Goal: Task Accomplishment & Management: Complete application form

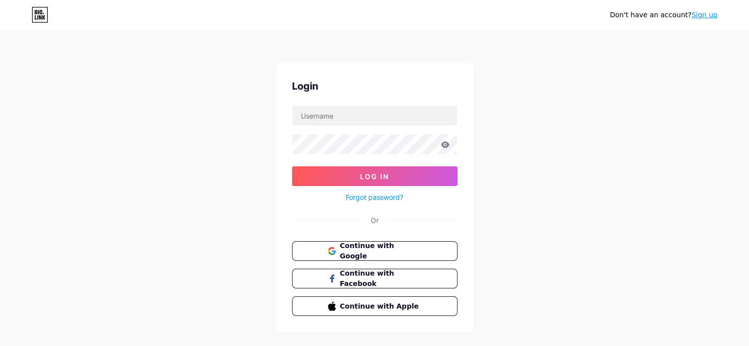
click at [557, 86] on div "Don't have an account? Sign up Login Log In Forgot password? Or Continue with G…" at bounding box center [374, 181] width 749 height 363
click at [707, 16] on link "Sign up" at bounding box center [704, 15] width 26 height 8
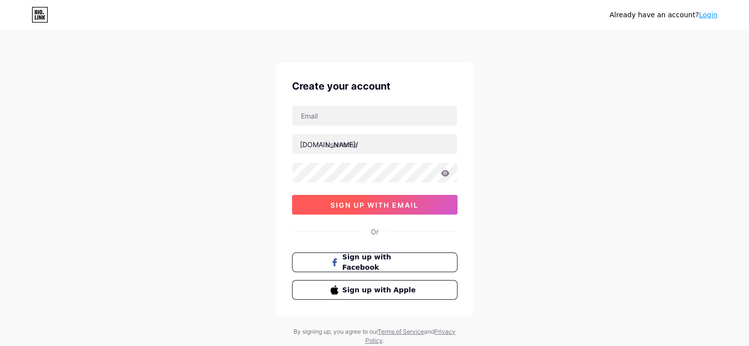
click at [419, 202] on button "sign up with email" at bounding box center [374, 205] width 165 height 20
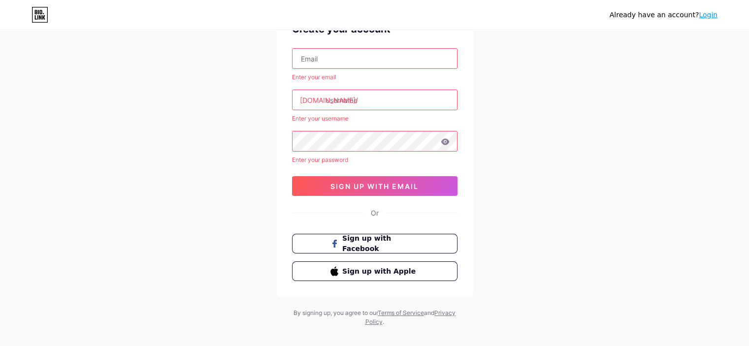
scroll to position [68, 0]
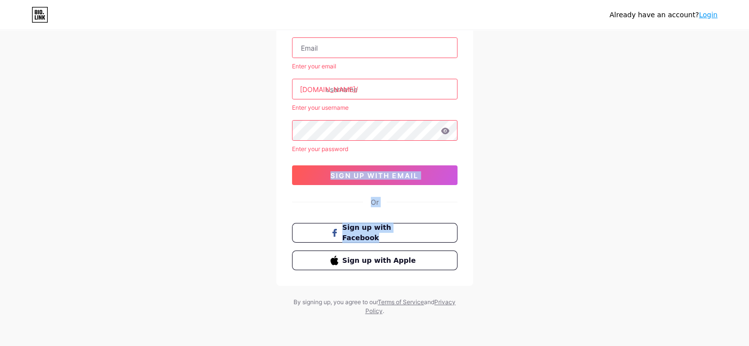
drag, startPoint x: 748, startPoint y: 226, endPoint x: 756, endPoint y: 143, distance: 83.1
click at [748, 143] on html "Already have an account? Login Create your account Enter your email [DOMAIN_NAM…" at bounding box center [374, 139] width 749 height 415
click at [422, 57] on input "text" at bounding box center [375, 48] width 164 height 20
type input "[EMAIL_ADDRESS][DOMAIN_NAME]"
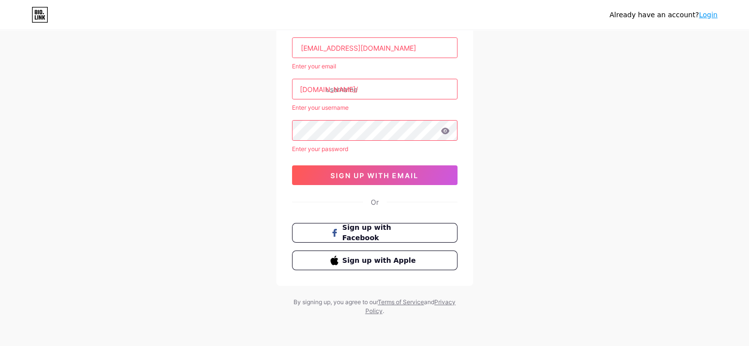
click at [406, 82] on input "text" at bounding box center [375, 89] width 164 height 20
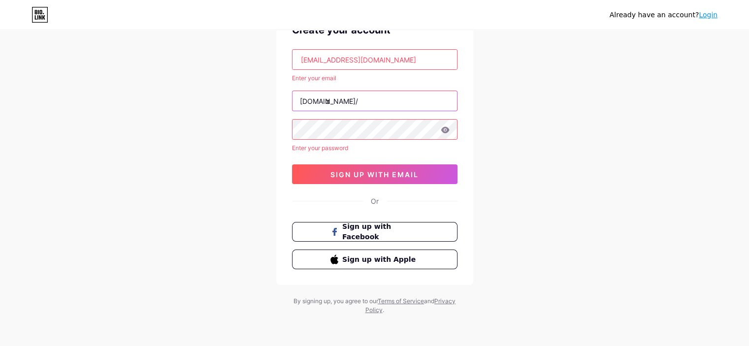
scroll to position [55, 0]
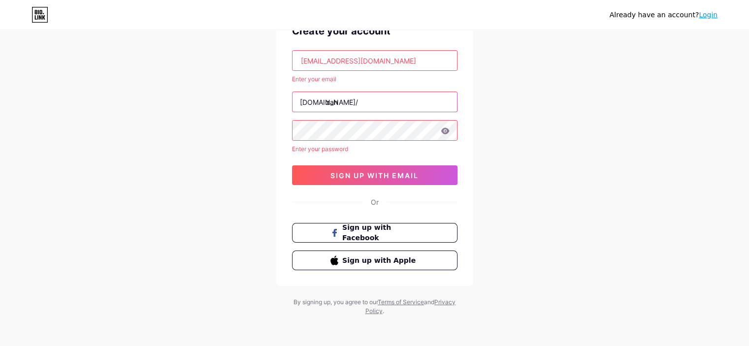
type input "zah"
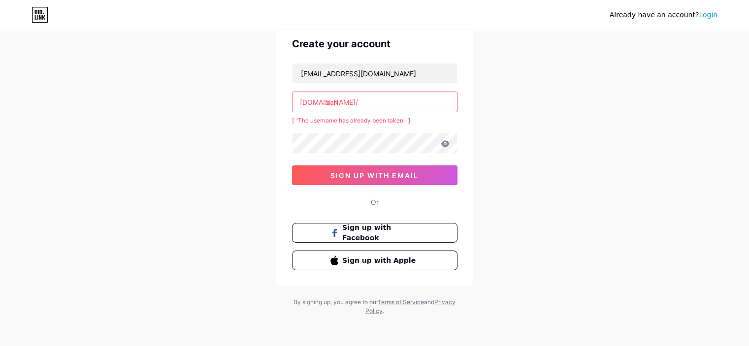
click at [369, 102] on input "zah" at bounding box center [375, 102] width 164 height 20
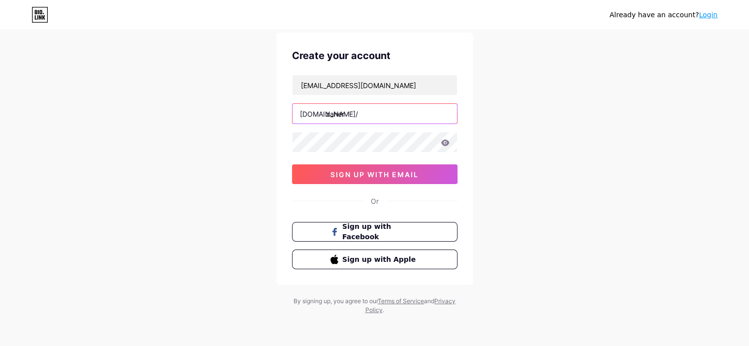
scroll to position [30, 0]
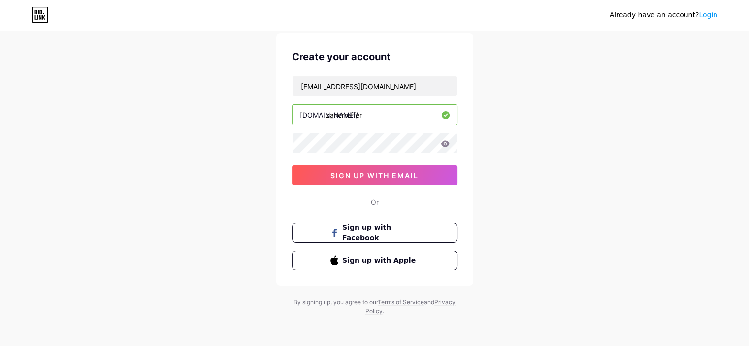
drag, startPoint x: 345, startPoint y: 114, endPoint x: 399, endPoint y: 115, distance: 54.7
click at [399, 115] on input "zaherreffer" at bounding box center [375, 115] width 164 height 20
type input "zaherr"
click at [429, 171] on button "sign up with email" at bounding box center [374, 175] width 165 height 20
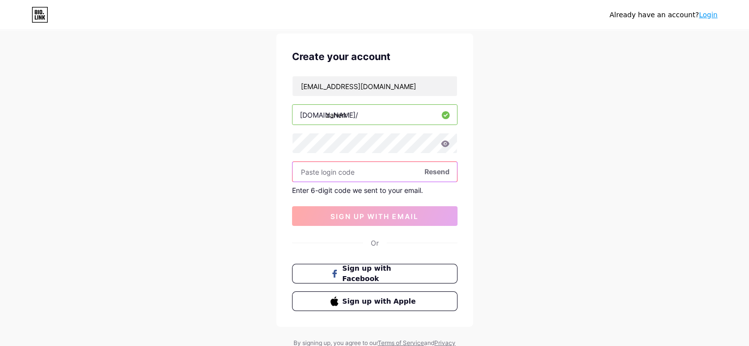
click at [343, 168] on input "text" at bounding box center [375, 172] width 164 height 20
paste input "201029"
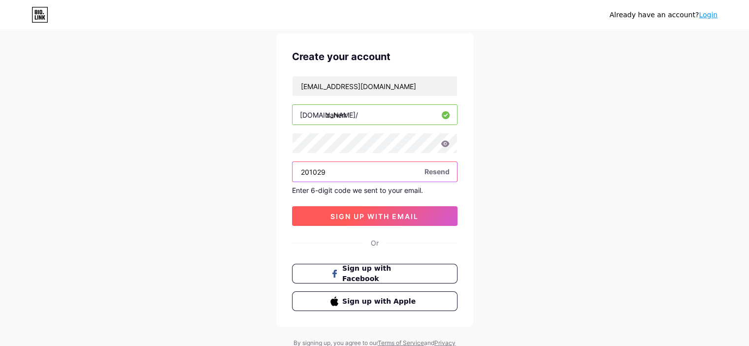
type input "201029"
click at [378, 216] on span "sign up with email" at bounding box center [374, 216] width 88 height 8
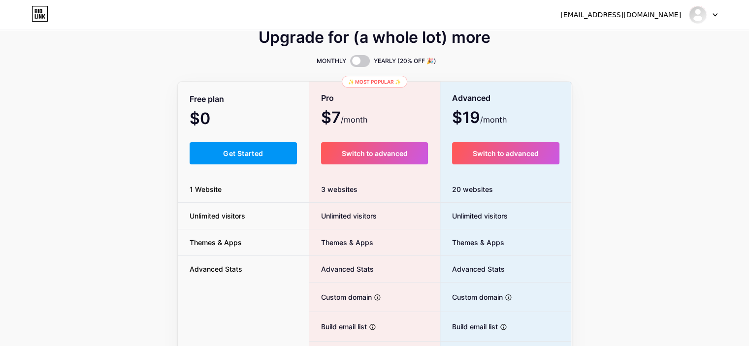
scroll to position [13, 0]
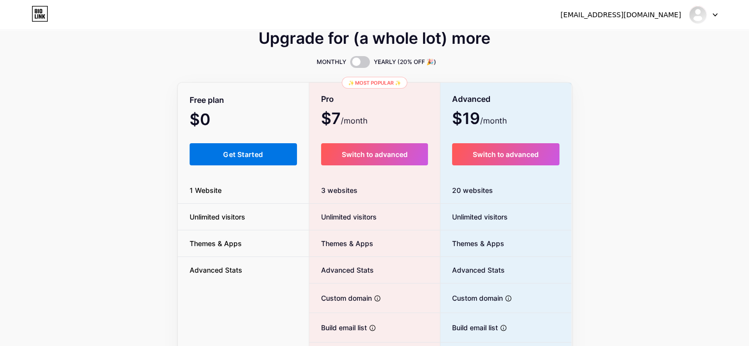
click at [262, 149] on button "Get Started" at bounding box center [244, 154] width 108 height 22
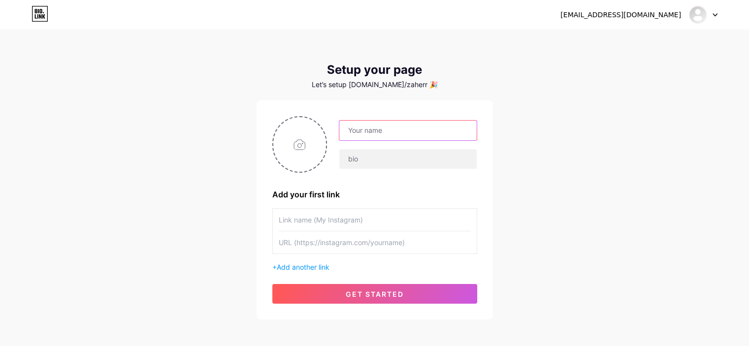
click at [418, 126] on input "text" at bounding box center [407, 131] width 137 height 20
type input "zaher"
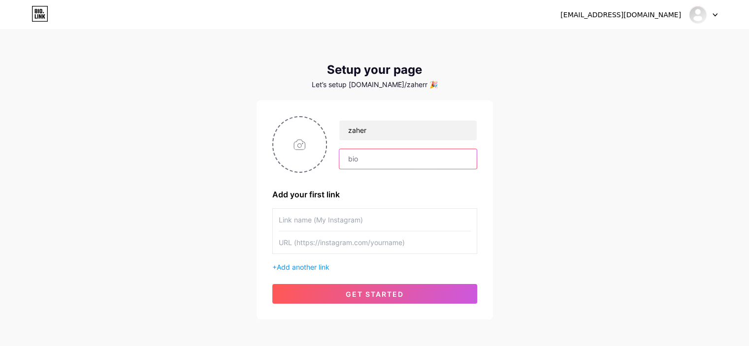
click at [382, 160] on input "text" at bounding box center [407, 159] width 137 height 20
type input "l"
type input "موقع لمساعده القطاعات التي تحتاج الي حجزمواعيد وبيع منتجات"
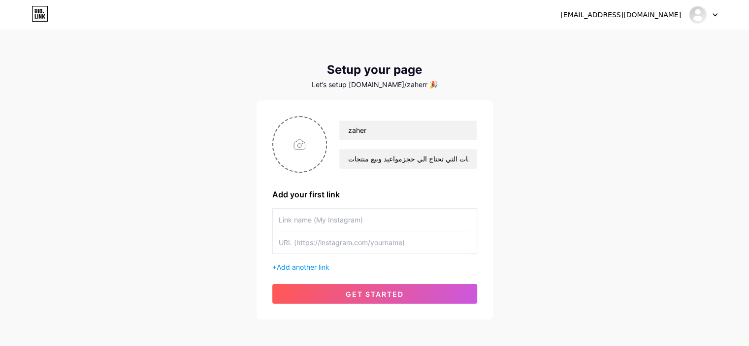
click at [343, 223] on input "text" at bounding box center [375, 220] width 192 height 22
click at [313, 224] on input "text" at bounding box center [375, 220] width 192 height 22
click at [297, 245] on input "text" at bounding box center [375, 242] width 192 height 22
paste input "[URL][DOMAIN_NAME]"
type input "[URL][DOMAIN_NAME]"
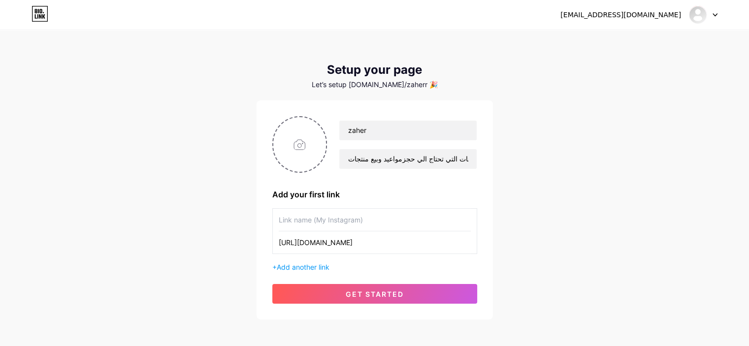
click at [364, 213] on input "text" at bounding box center [375, 220] width 192 height 22
click at [309, 221] on input "Zaher instigram" at bounding box center [375, 220] width 192 height 22
type input "Zaher website"
click at [373, 245] on input "[URL][DOMAIN_NAME]" at bounding box center [375, 242] width 192 height 22
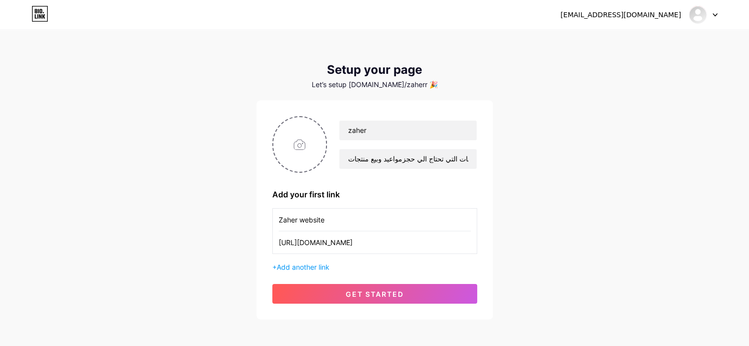
click at [373, 245] on input "[URL][DOMAIN_NAME]" at bounding box center [375, 242] width 192 height 22
paste input "[DOMAIN_NAME]"
type input "[URL][DOMAIN_NAME]"
click at [321, 269] on span "Add another link" at bounding box center [303, 267] width 53 height 8
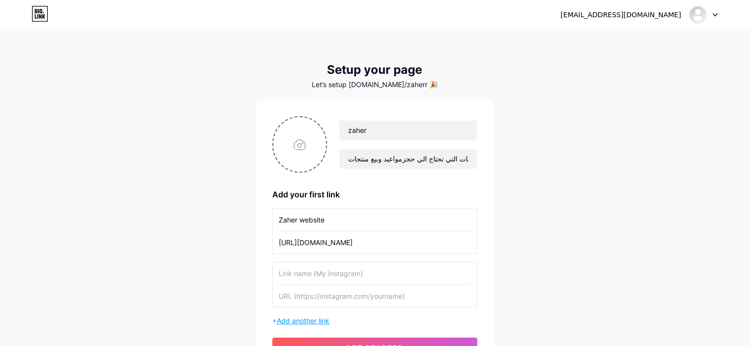
click at [321, 269] on input "text" at bounding box center [375, 273] width 192 height 22
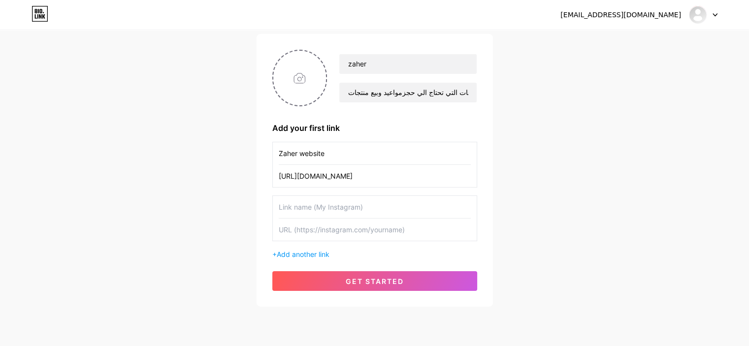
scroll to position [86, 0]
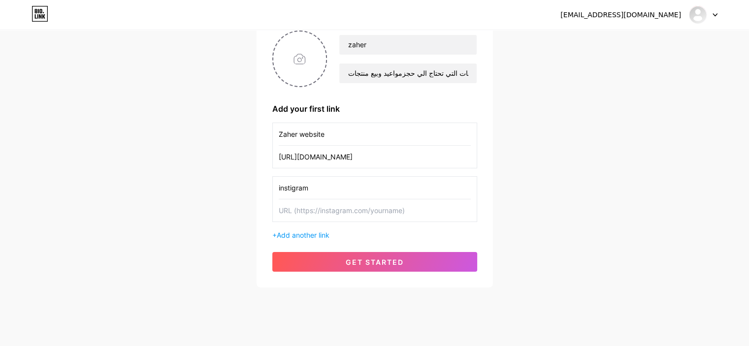
type input "instigram"
click at [300, 213] on input "text" at bounding box center [375, 210] width 192 height 22
click at [293, 210] on input "text" at bounding box center [375, 210] width 192 height 22
paste input "[URL][DOMAIN_NAME]"
type input "[URL][DOMAIN_NAME]"
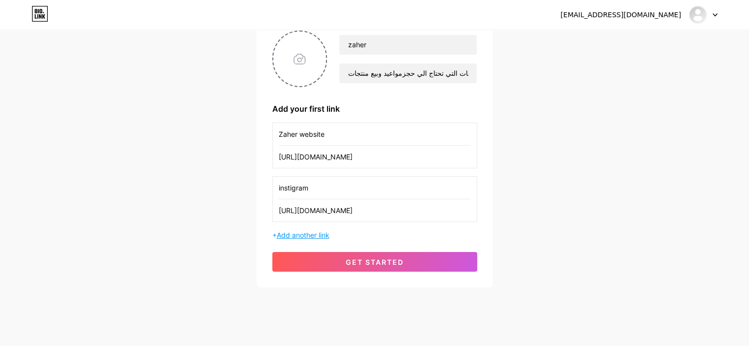
click at [299, 234] on span "Add another link" at bounding box center [303, 235] width 53 height 8
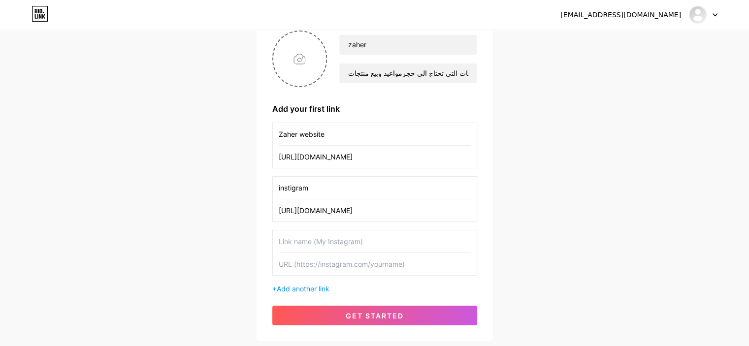
click at [306, 237] on input "text" at bounding box center [375, 241] width 192 height 22
type input "linked in"
click at [338, 265] on input "text" at bounding box center [375, 264] width 192 height 22
paste input "[URL][DOMAIN_NAME]"
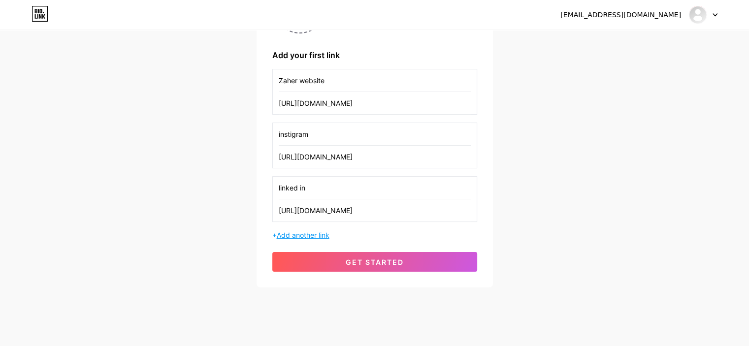
type input "[URL][DOMAIN_NAME]"
click at [314, 231] on span "Add another link" at bounding box center [303, 235] width 53 height 8
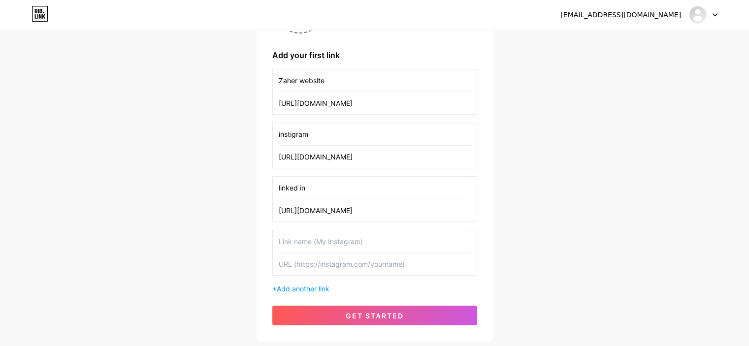
click at [322, 238] on input "text" at bounding box center [375, 241] width 192 height 22
type input "Twwiter"
click at [327, 265] on input "text" at bounding box center [375, 264] width 192 height 22
paste input "[URL][DOMAIN_NAME]"
type input "[URL][DOMAIN_NAME]"
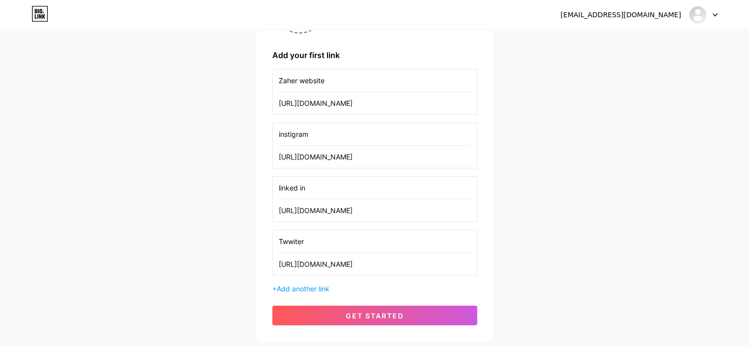
click at [306, 243] on input "Twwiter" at bounding box center [375, 241] width 192 height 22
paste input "twit"
type input "twitter"
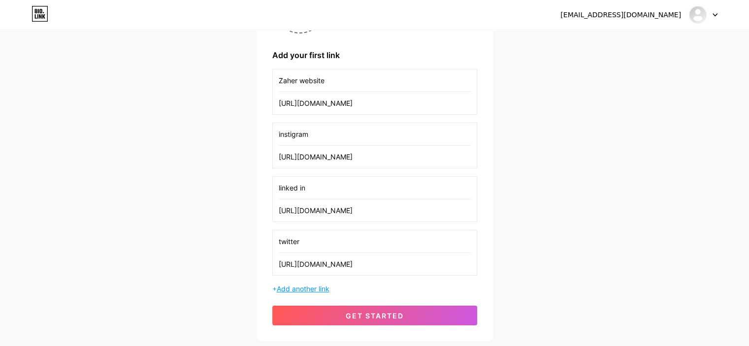
click at [314, 287] on span "Add another link" at bounding box center [303, 289] width 53 height 8
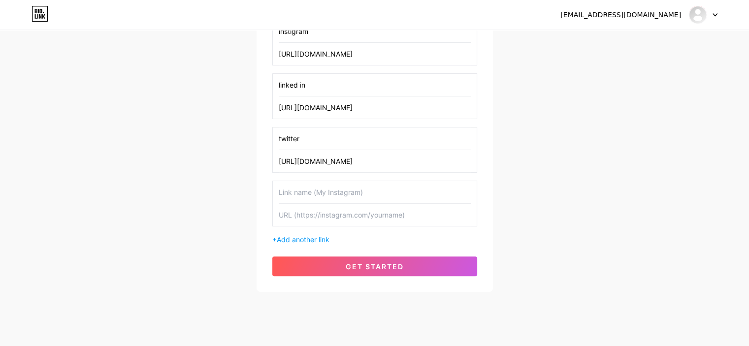
scroll to position [258, 0]
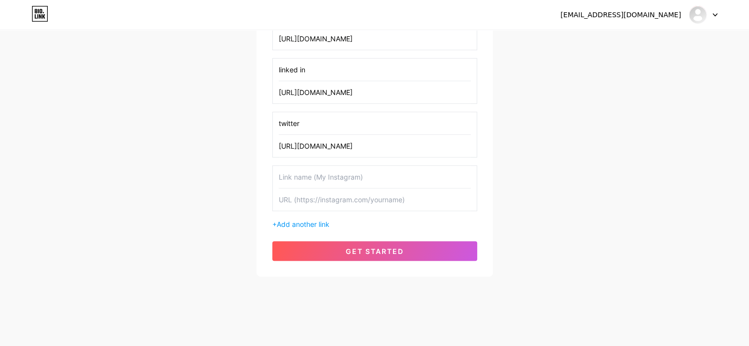
click at [353, 167] on input "text" at bounding box center [375, 177] width 192 height 22
type input "Marketplace"
click at [349, 200] on input "text" at bounding box center [375, 200] width 192 height 22
click at [297, 198] on input "text" at bounding box center [375, 200] width 192 height 22
paste input "[URL][DOMAIN_NAME]"
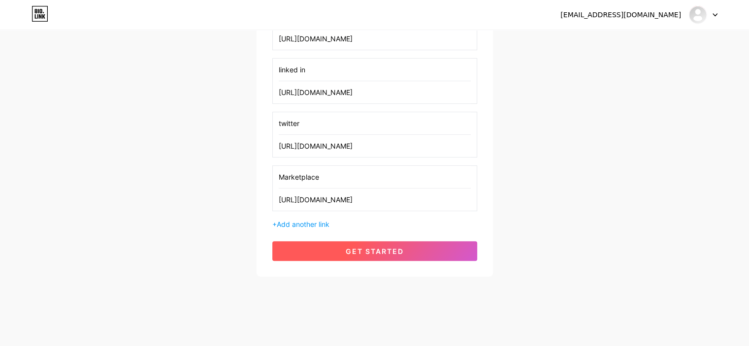
type input "[URL][DOMAIN_NAME]"
click at [373, 253] on span "get started" at bounding box center [375, 251] width 58 height 8
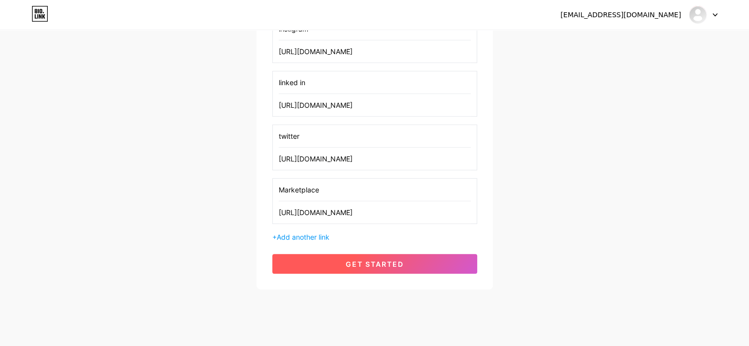
scroll to position [270, 0]
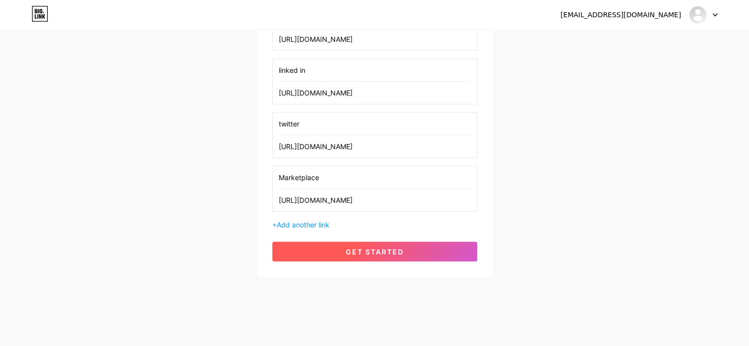
drag, startPoint x: 373, startPoint y: 253, endPoint x: 394, endPoint y: 250, distance: 21.4
click at [394, 250] on span "get started" at bounding box center [375, 252] width 58 height 8
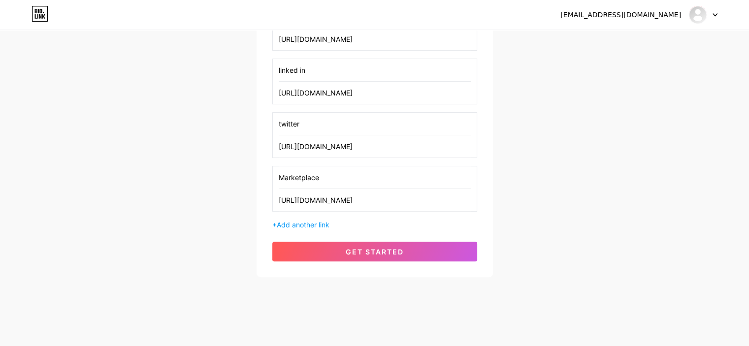
scroll to position [0, 0]
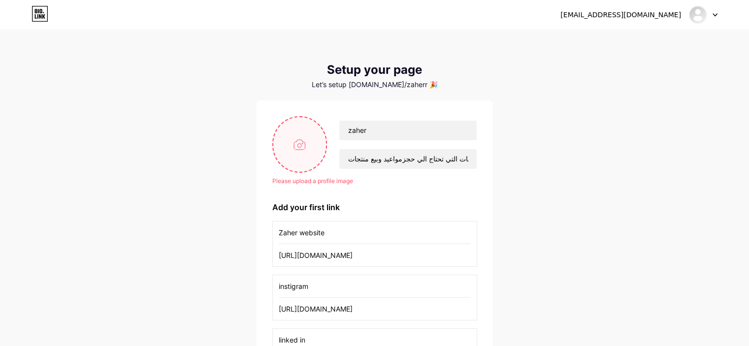
click at [302, 142] on input "file" at bounding box center [299, 144] width 53 height 55
type input "C:\fakepath\zaher-512x512 (1).png"
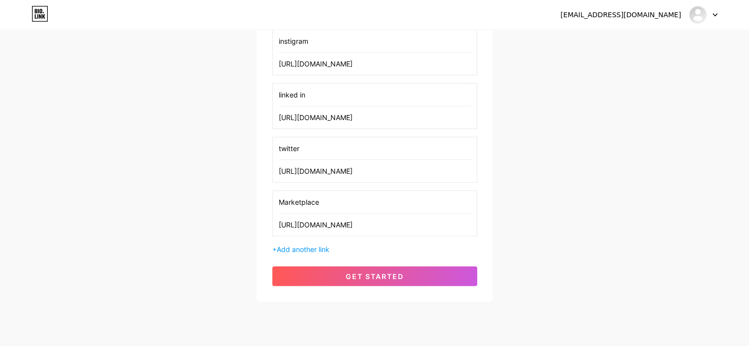
scroll to position [258, 0]
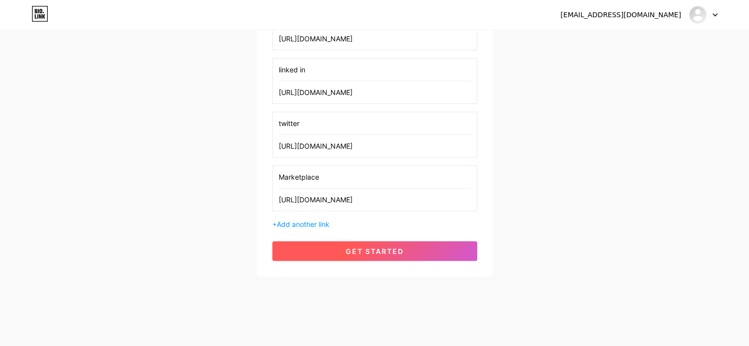
click at [386, 248] on span "get started" at bounding box center [375, 251] width 58 height 8
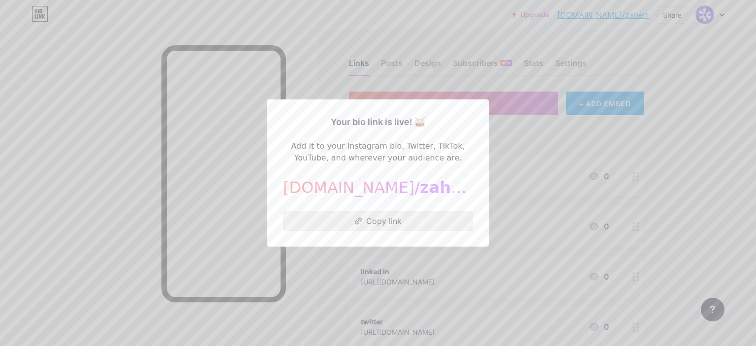
click at [403, 225] on button "Copy link" at bounding box center [378, 221] width 190 height 20
click at [617, 66] on div at bounding box center [378, 173] width 756 height 346
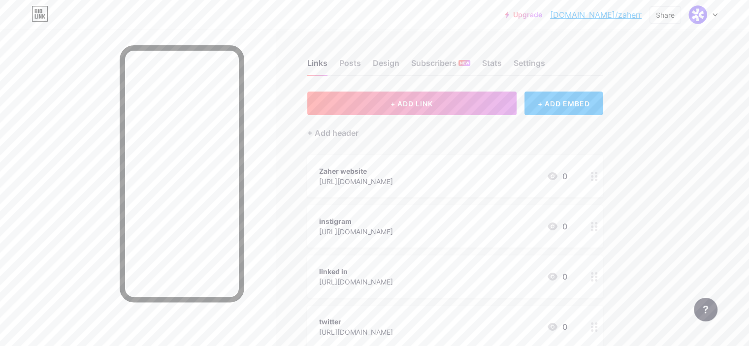
click at [713, 17] on div at bounding box center [703, 15] width 29 height 18
click at [460, 185] on div "Zaher website [URL][DOMAIN_NAME] 0" at bounding box center [443, 176] width 248 height 23
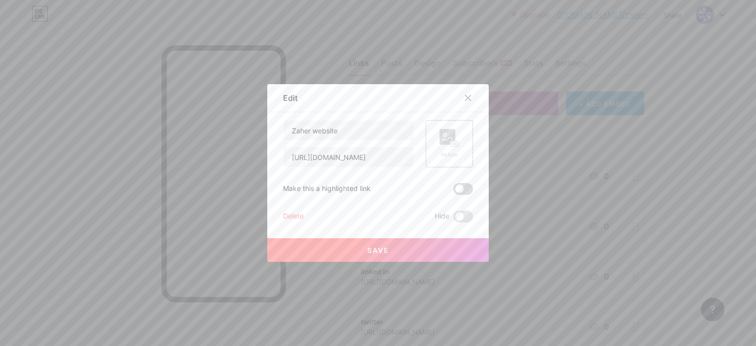
click at [464, 185] on span at bounding box center [464, 189] width 20 height 12
click at [454, 192] on input "checkbox" at bounding box center [454, 192] width 0 height 0
click at [412, 254] on button "Save" at bounding box center [378, 250] width 222 height 24
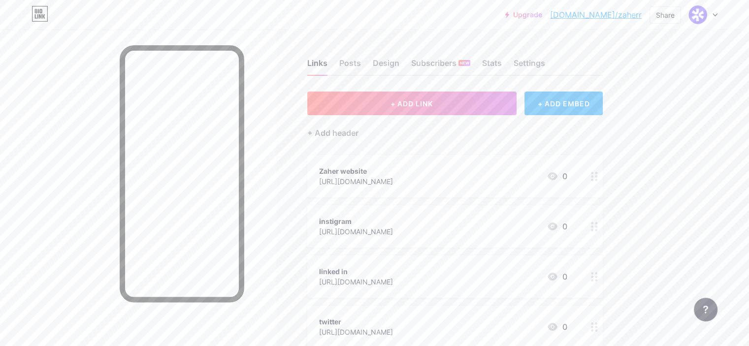
scroll to position [166, 0]
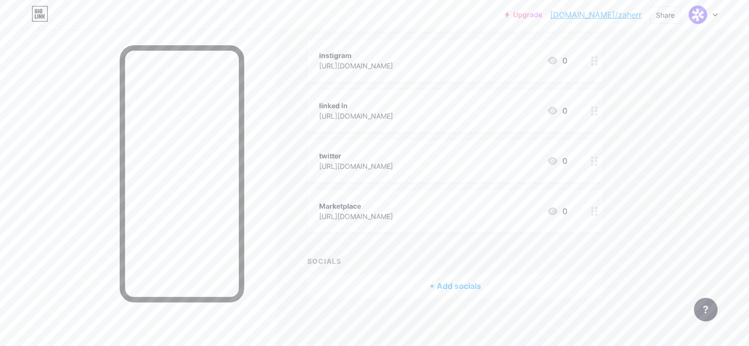
click at [598, 210] on icon at bounding box center [594, 211] width 7 height 9
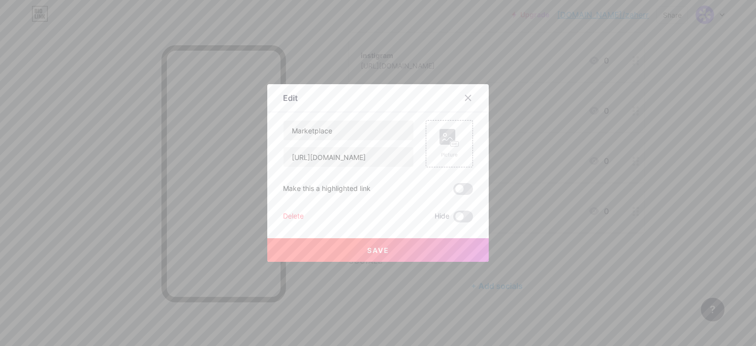
click at [466, 185] on span at bounding box center [464, 189] width 20 height 12
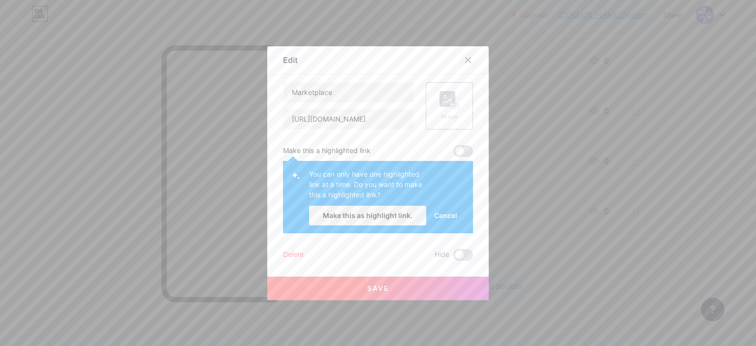
click at [465, 55] on div at bounding box center [468, 60] width 18 height 18
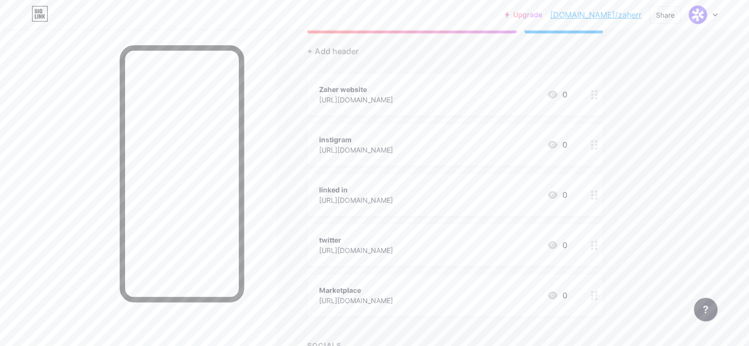
scroll to position [0, 0]
